Goal: Task Accomplishment & Management: Complete application form

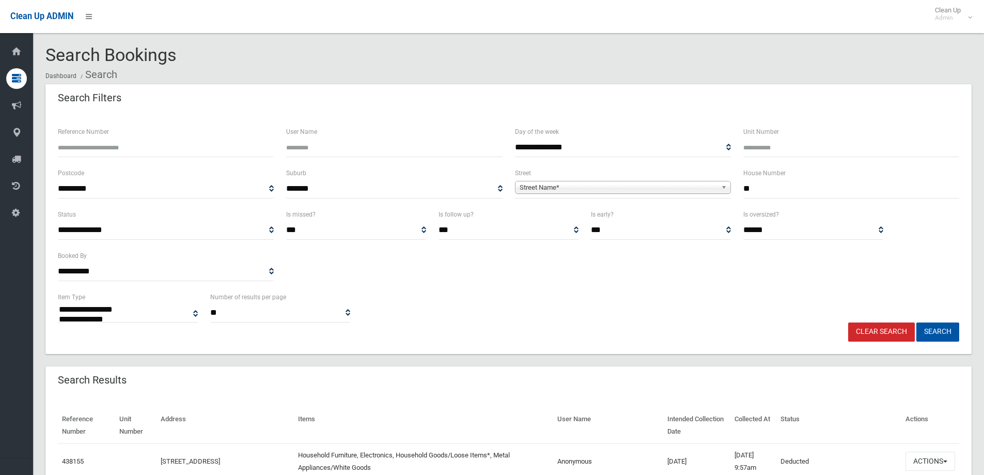
select select
type input "*"
type input "***"
click at [675, 183] on span "Street Name*" at bounding box center [618, 187] width 197 height 12
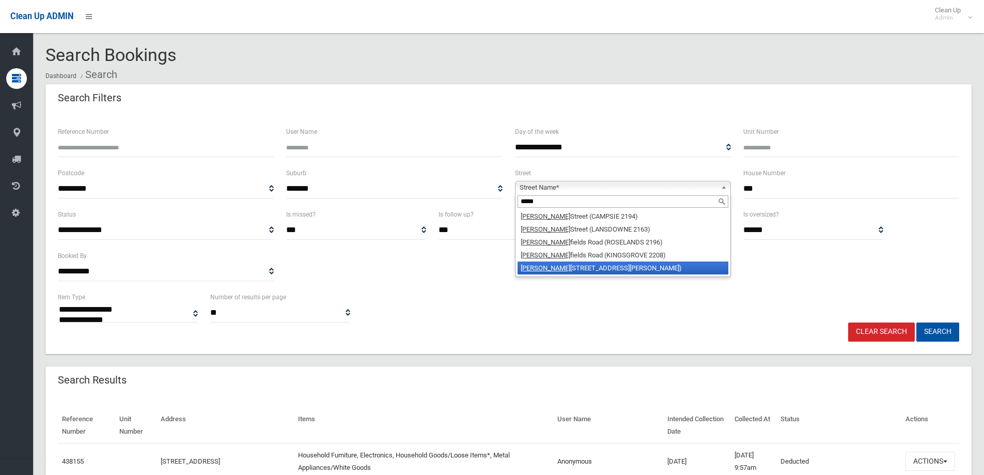
type input "*****"
click at [634, 269] on li "[PERSON_NAME][GEOGRAPHIC_DATA] ([PERSON_NAME][GEOGRAPHIC_DATA])" at bounding box center [623, 267] width 211 height 13
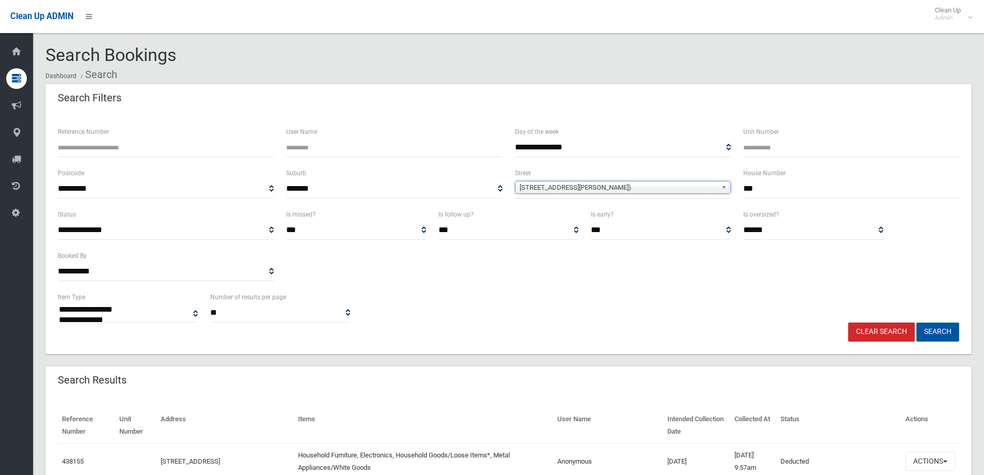
click at [930, 331] on button "Search" at bounding box center [937, 331] width 43 height 19
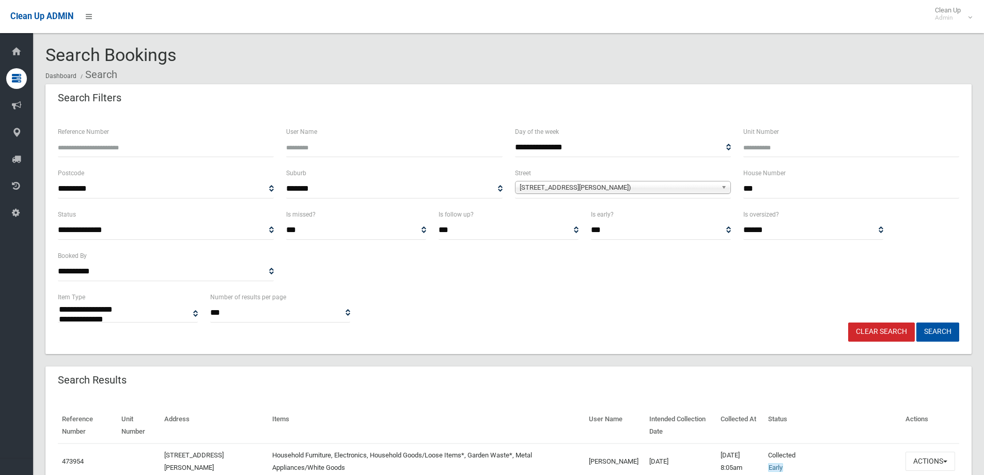
select select
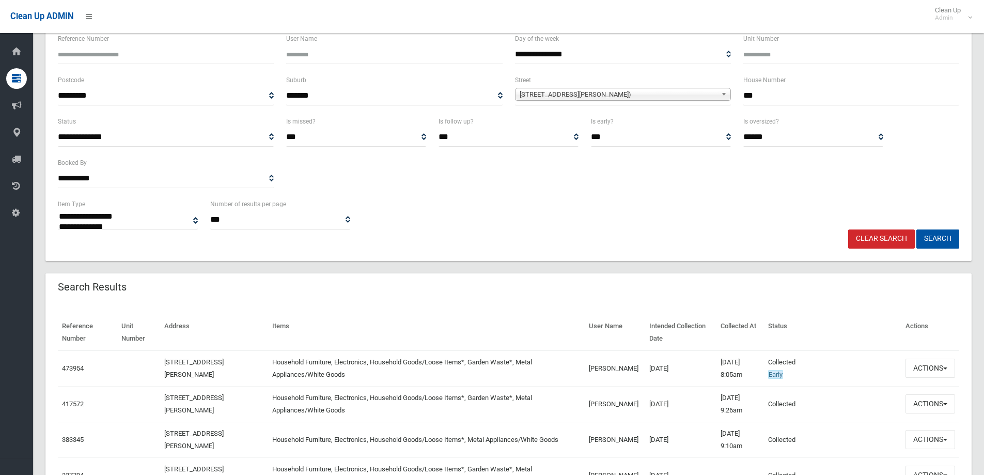
scroll to position [207, 0]
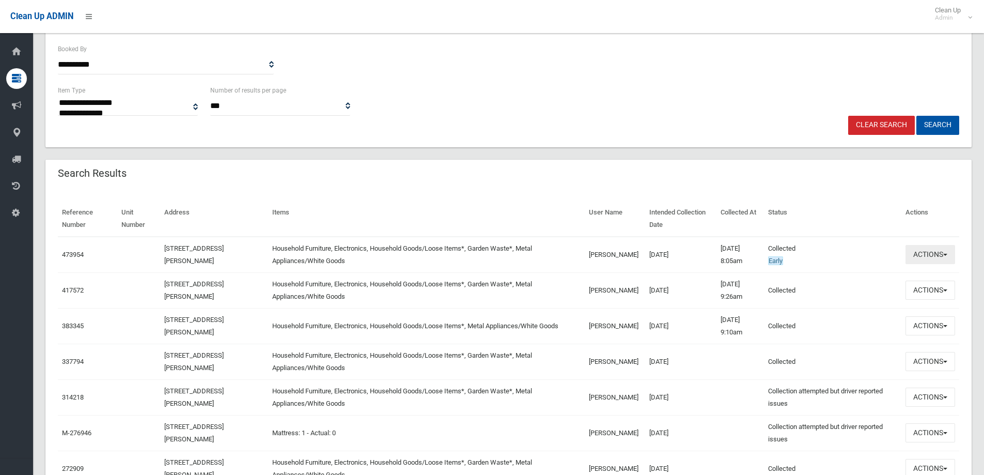
click at [923, 246] on button "Actions" at bounding box center [931, 254] width 50 height 19
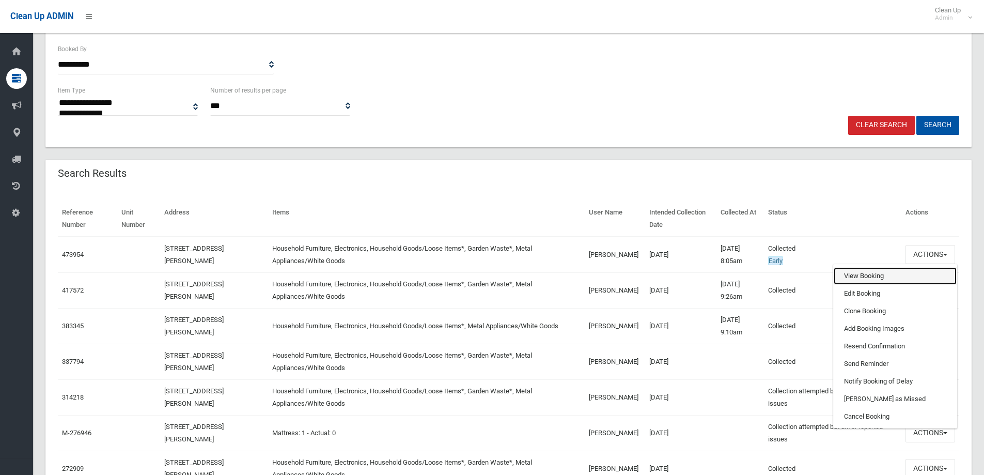
click at [871, 272] on link "View Booking" at bounding box center [895, 276] width 123 height 18
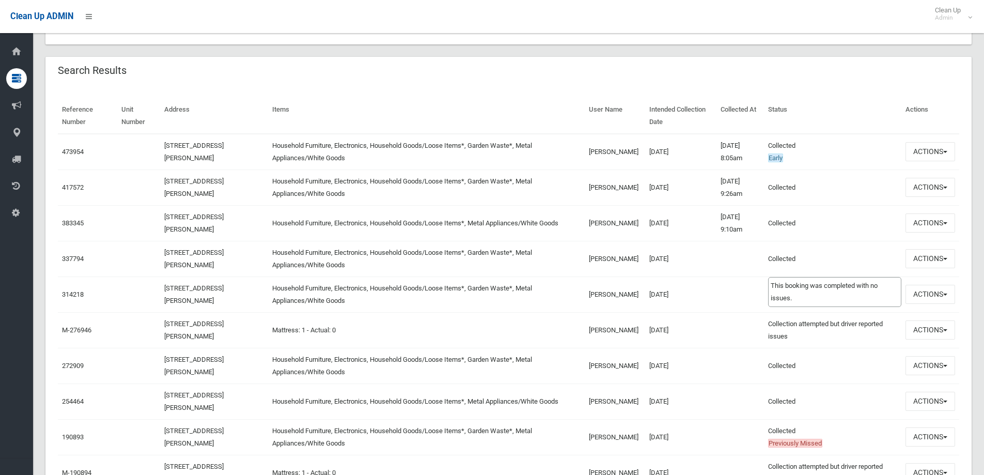
scroll to position [310, 0]
click at [934, 186] on button "Actions" at bounding box center [931, 186] width 50 height 19
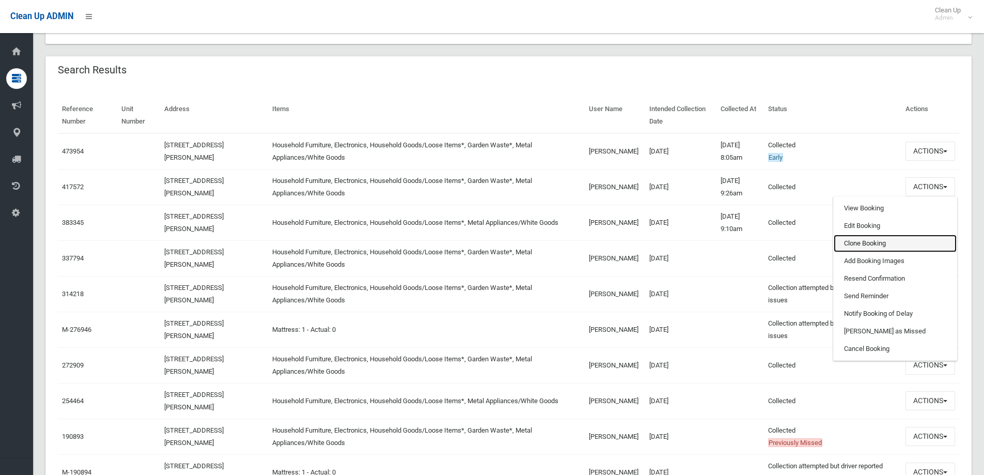
click at [860, 238] on link "Clone Booking" at bounding box center [895, 244] width 123 height 18
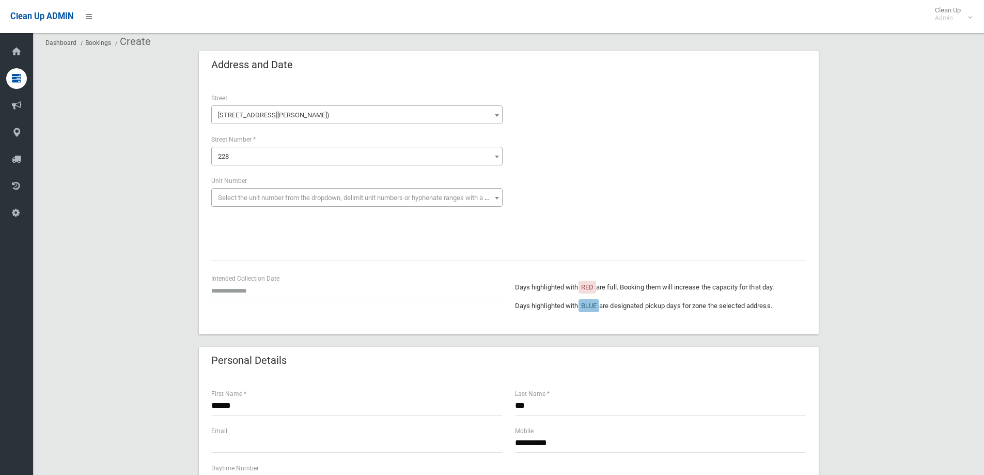
scroll to position [52, 0]
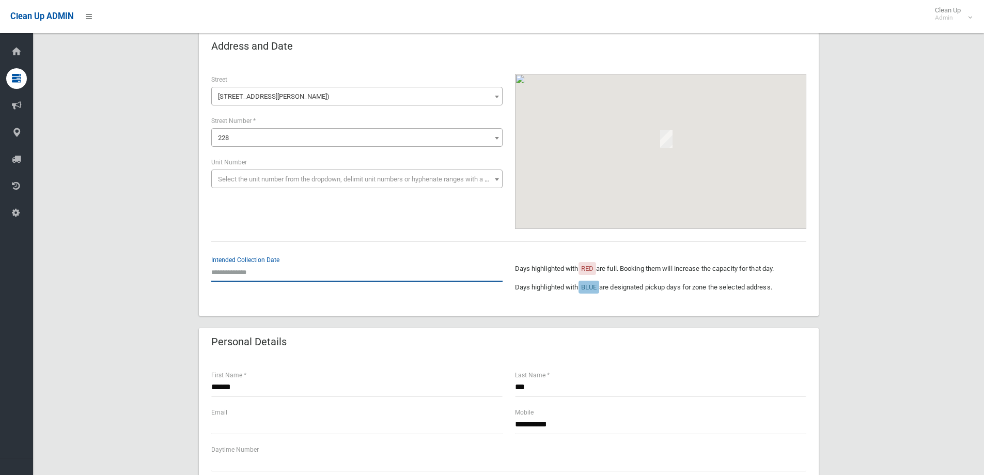
click at [258, 268] on input "text" at bounding box center [356, 271] width 291 height 19
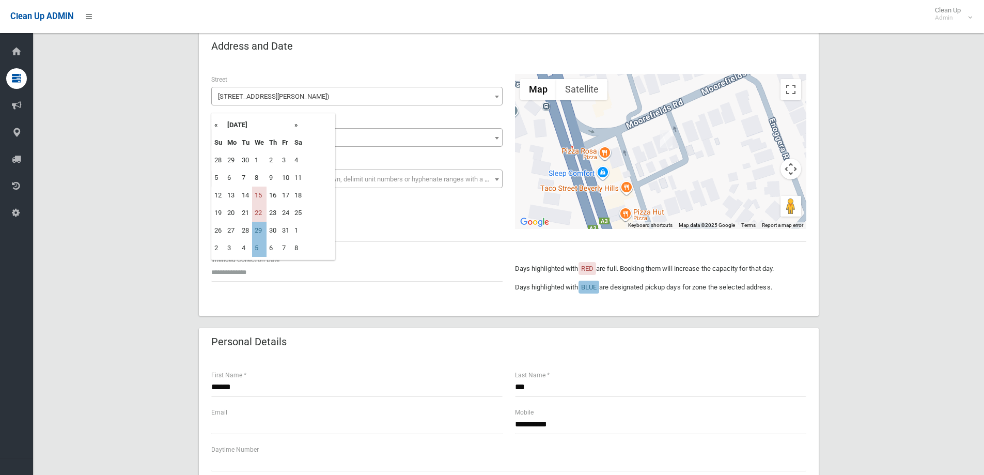
click at [260, 227] on td "29" at bounding box center [259, 231] width 14 height 18
type input "**********"
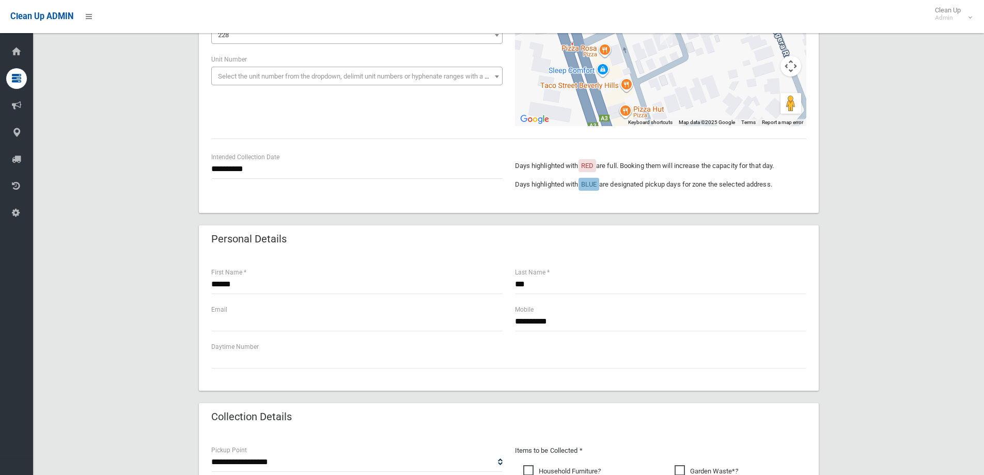
scroll to position [155, 0]
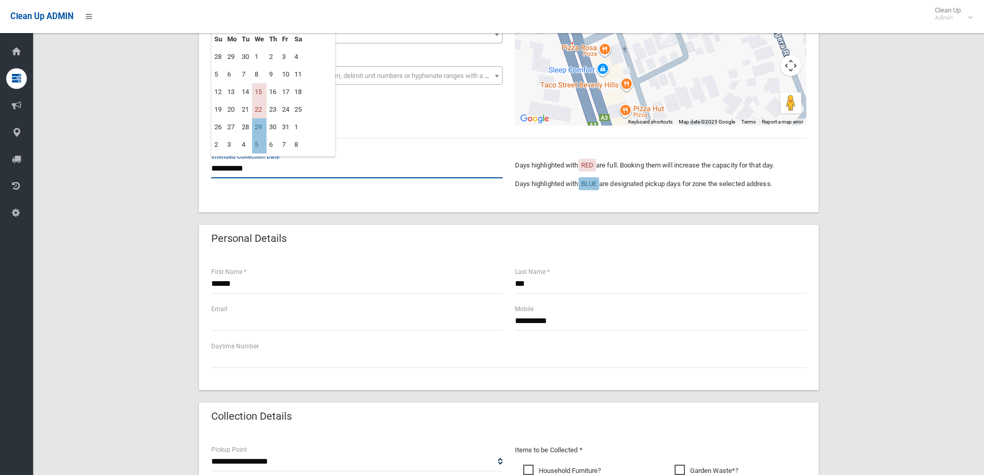
click at [269, 173] on input "**********" at bounding box center [356, 168] width 291 height 19
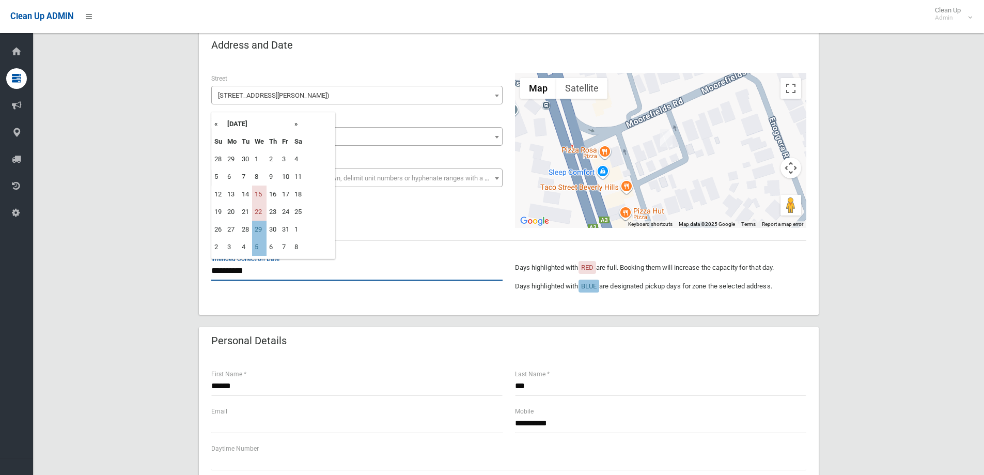
scroll to position [52, 0]
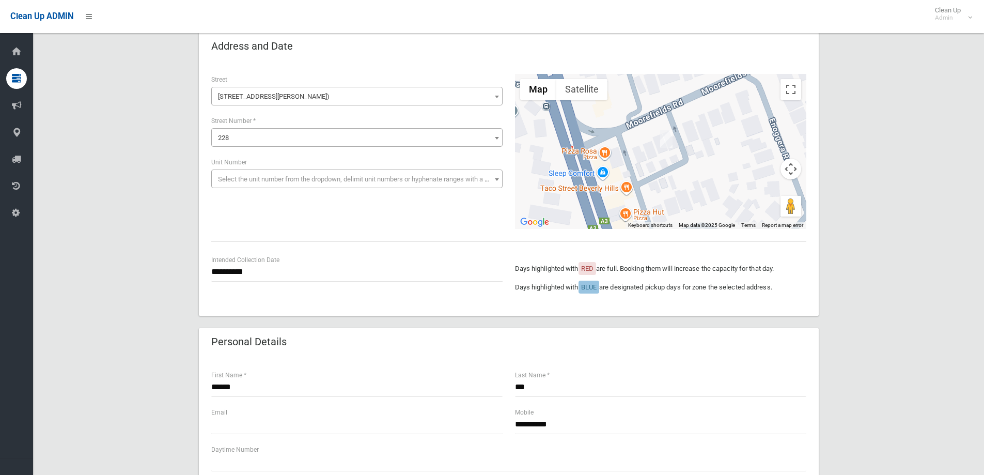
click at [341, 306] on div "**********" at bounding box center [509, 188] width 620 height 254
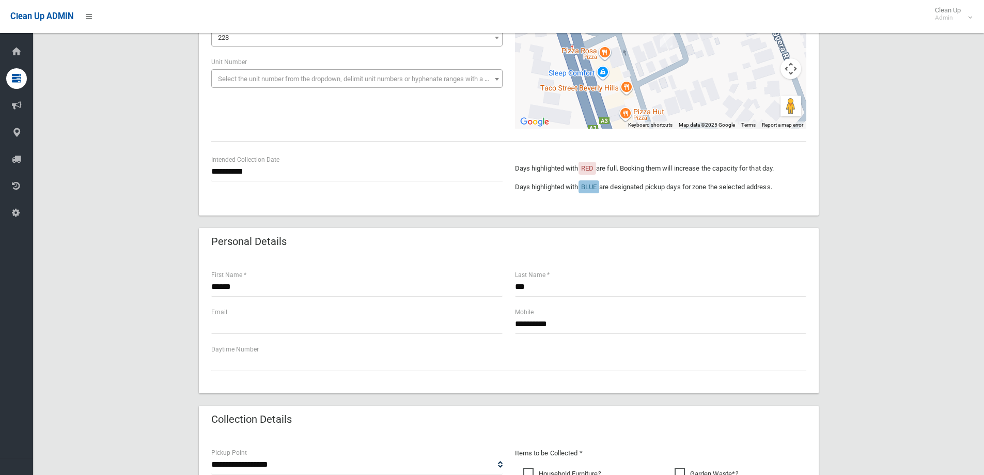
scroll to position [258, 0]
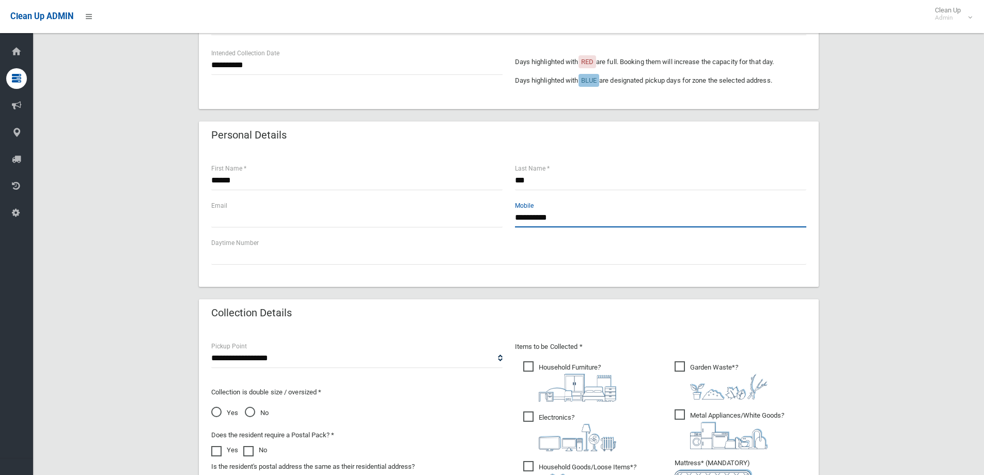
click at [585, 220] on input "**********" at bounding box center [660, 217] width 291 height 19
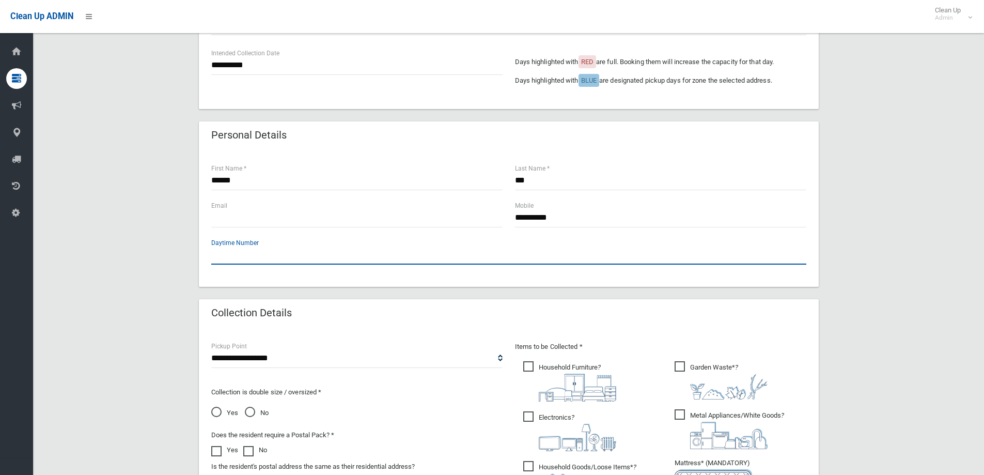
click at [560, 247] on input "text" at bounding box center [508, 254] width 595 height 19
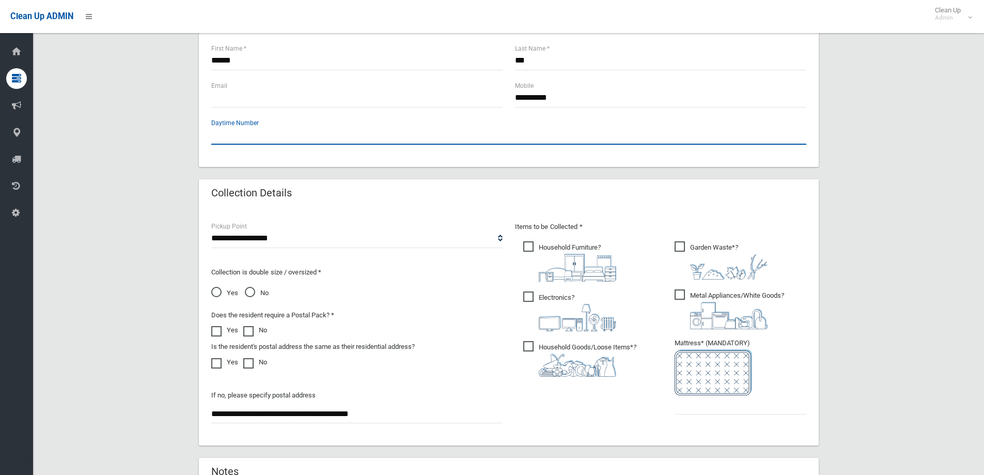
scroll to position [413, 0]
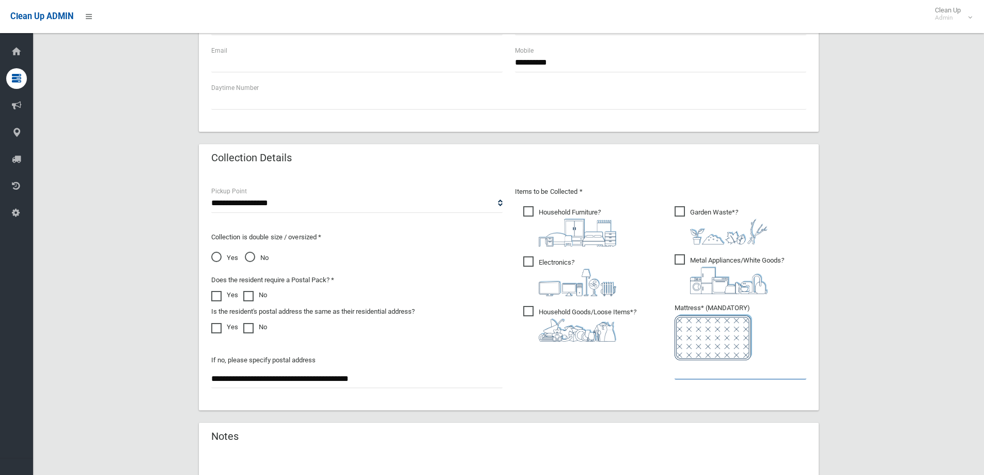
click at [696, 377] on input "text" at bounding box center [741, 369] width 132 height 19
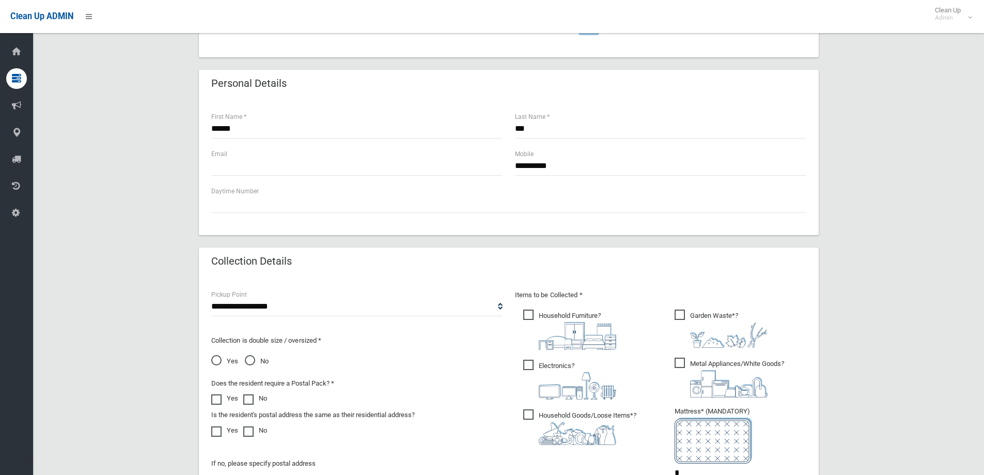
scroll to position [548, 0]
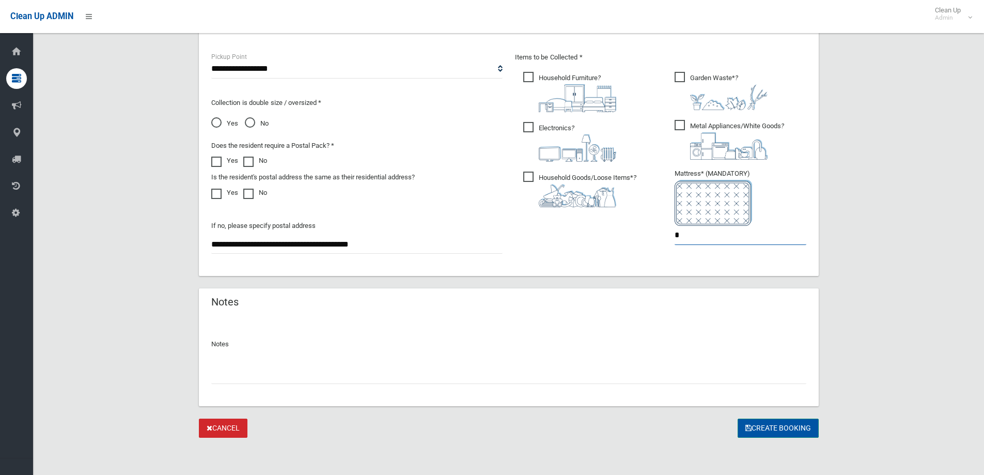
type input "*"
click at [793, 429] on button "Create Booking" at bounding box center [778, 427] width 81 height 19
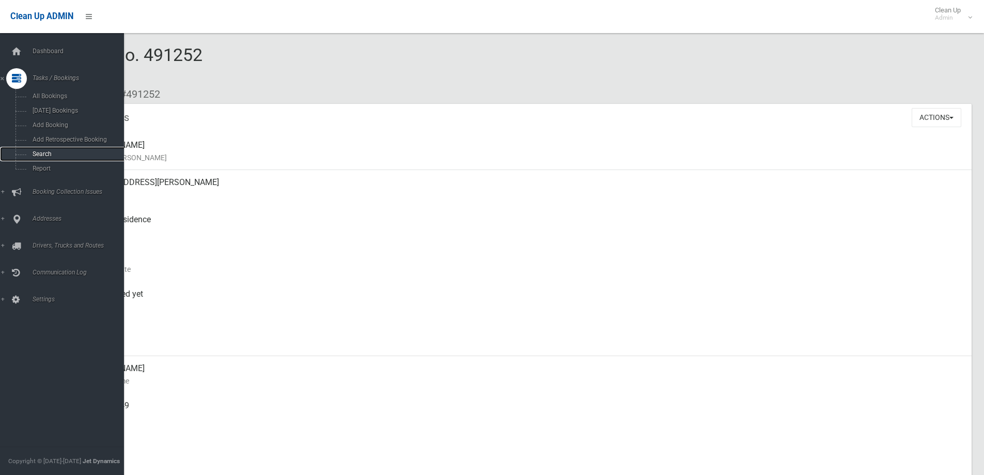
click at [42, 155] on span "Search" at bounding box center [76, 153] width 94 height 7
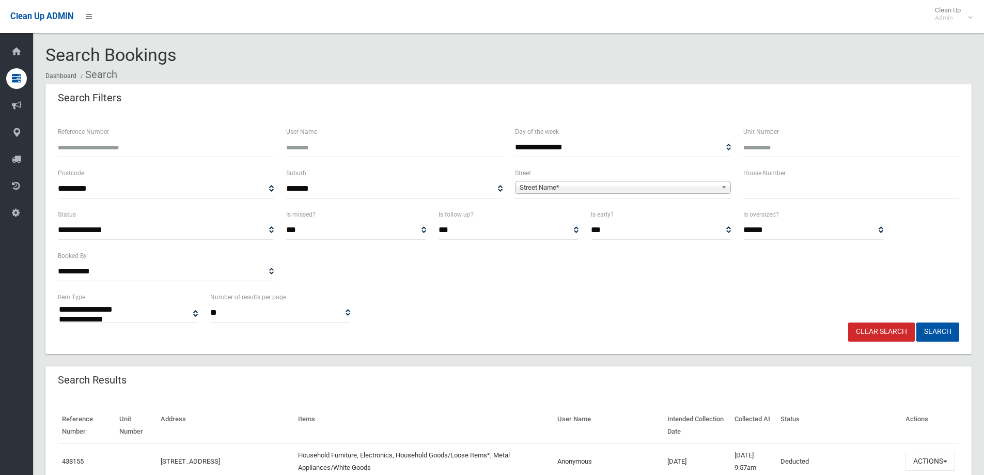
select select
